Goal: Find contact information: Find contact information

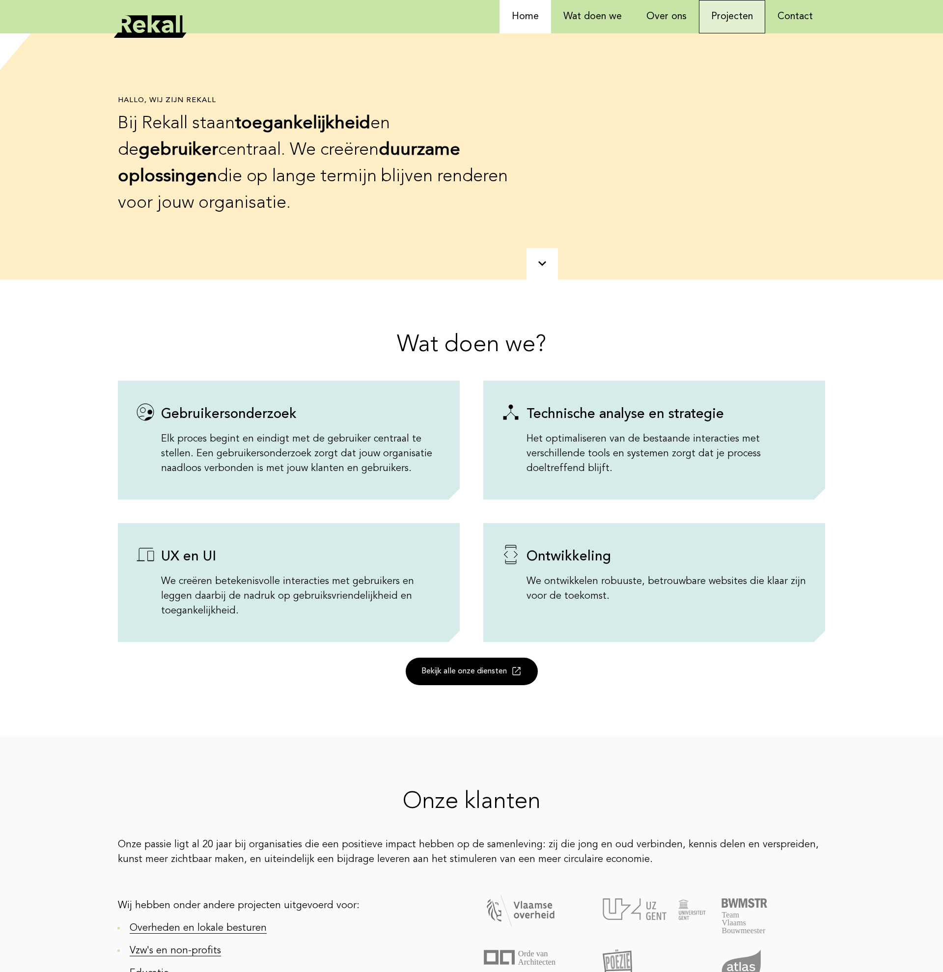
click at [702, 27] on link "Projecten" at bounding box center [732, 16] width 66 height 33
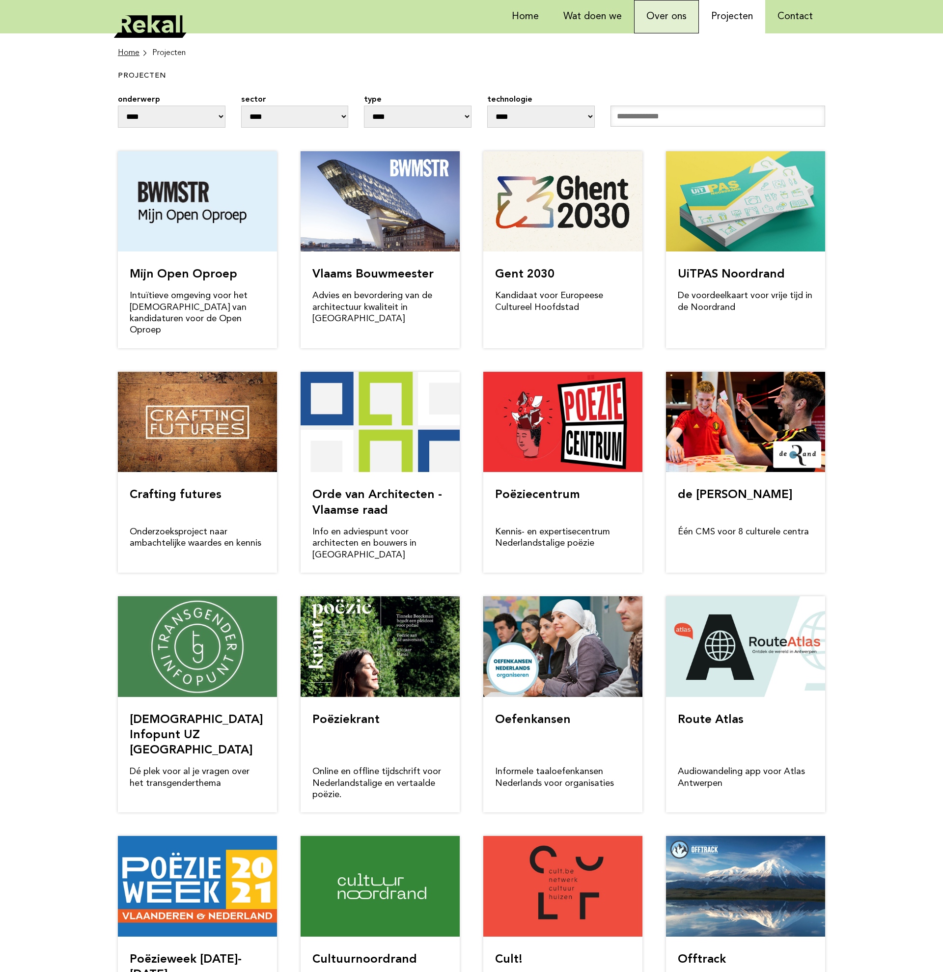
click at [654, 22] on link "Over ons" at bounding box center [666, 16] width 65 height 33
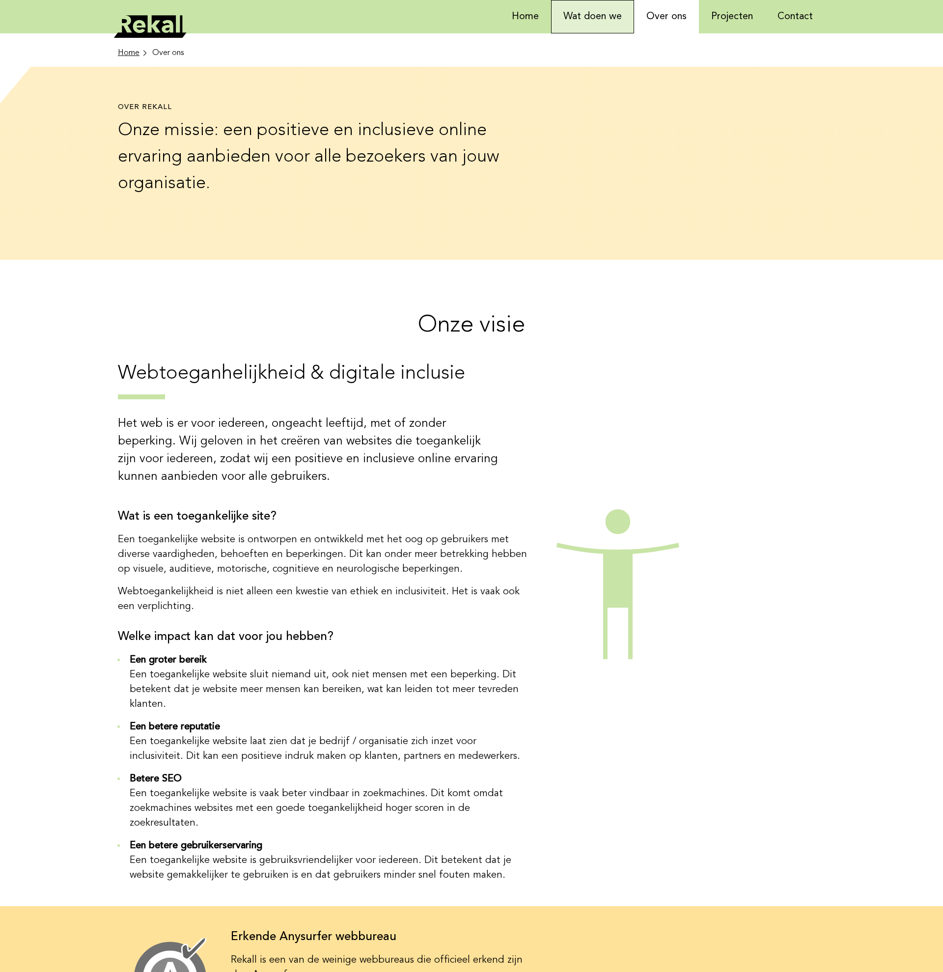
click at [618, 20] on link "Wat doen we" at bounding box center [592, 16] width 83 height 33
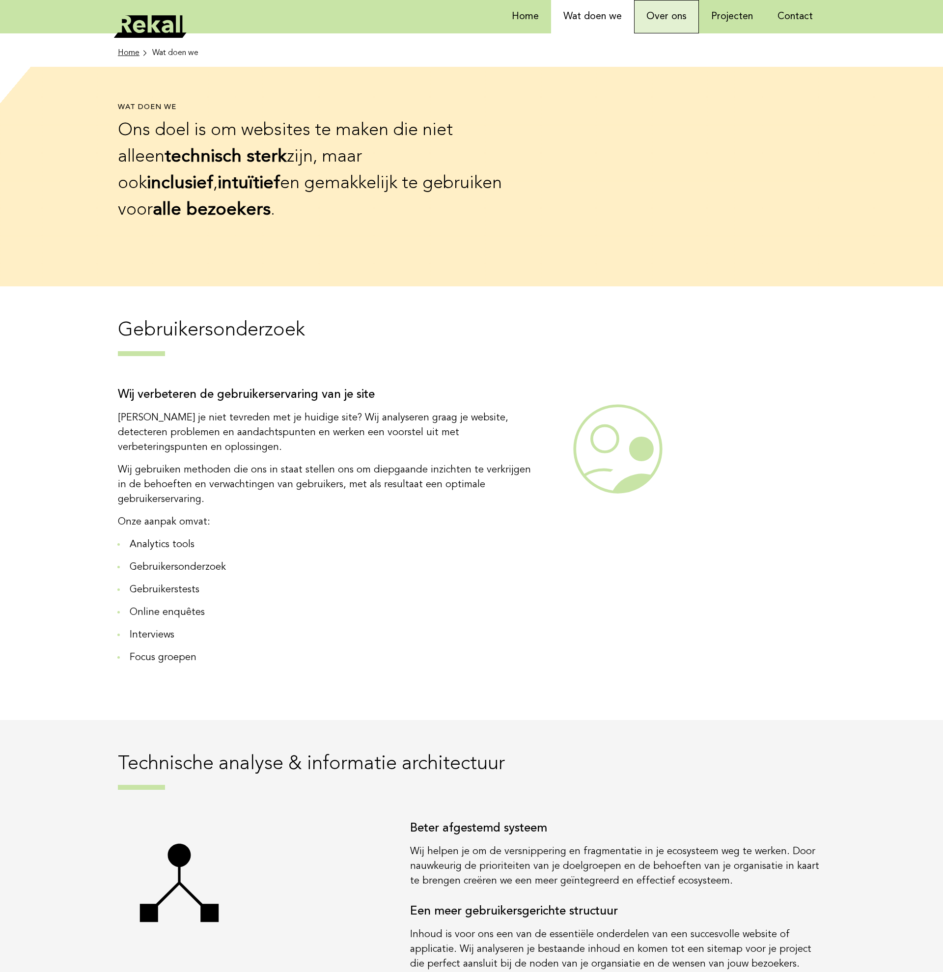
click at [635, 19] on link "Over ons" at bounding box center [666, 16] width 65 height 33
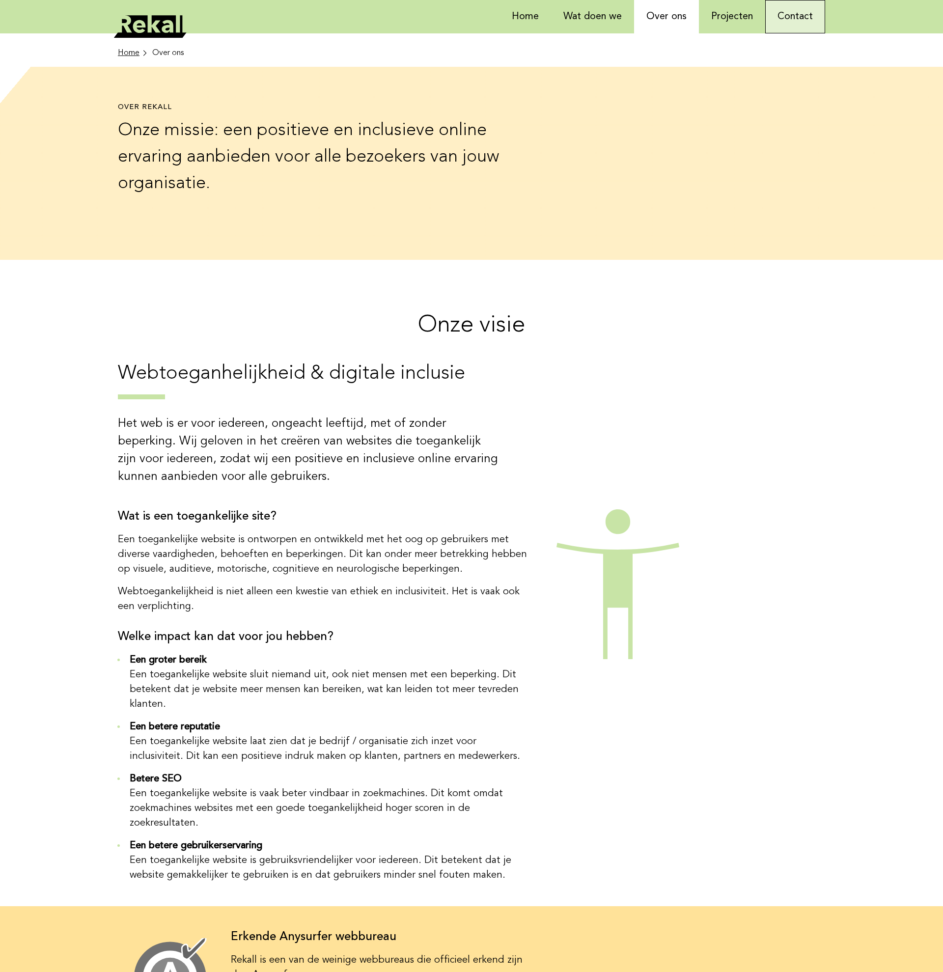
click at [786, 25] on link "Contact" at bounding box center [795, 16] width 60 height 33
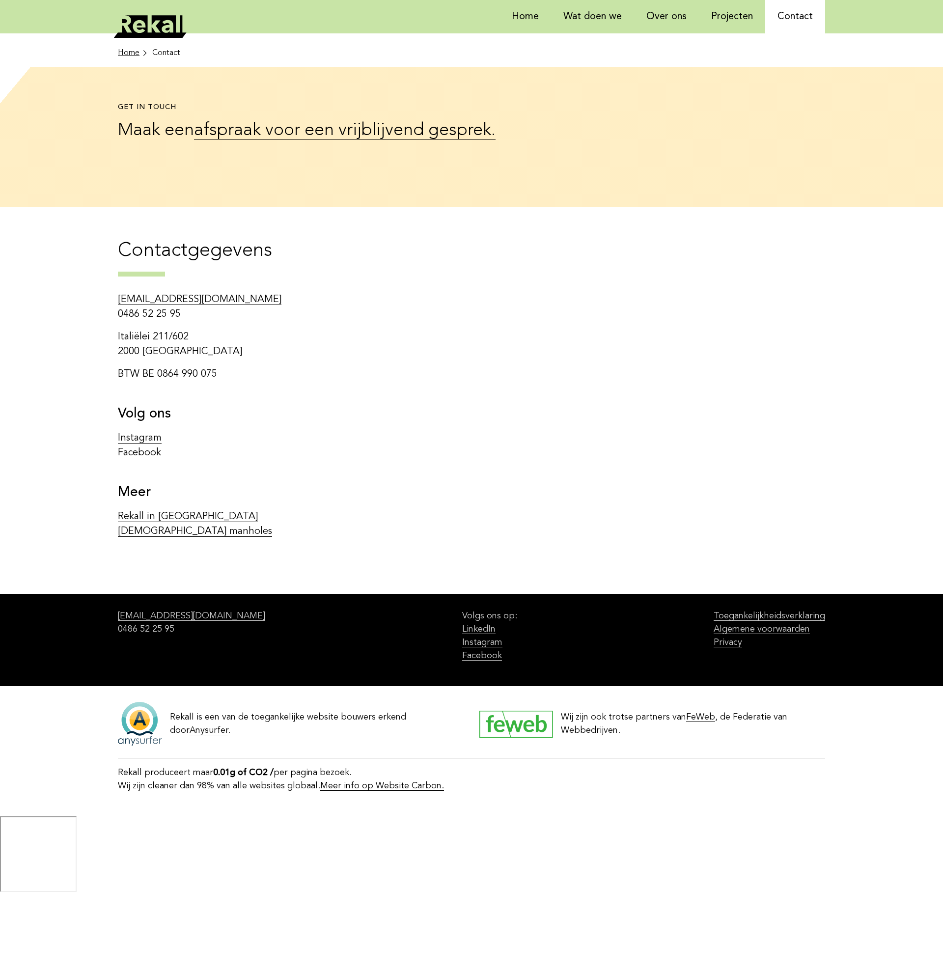
click at [602, 436] on div "[EMAIL_ADDRESS][DOMAIN_NAME] 0486 52 25 95 [STREET_ADDRESS] BTW BE 0864 990 075…" at bounding box center [471, 419] width 707 height 255
